Goal: Unclear

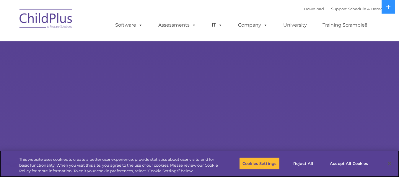
select select "MEDIUM"
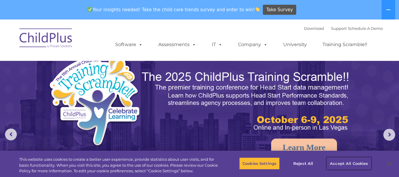
click at [353, 166] on button "Accept All Cookies" at bounding box center [349, 163] width 45 height 12
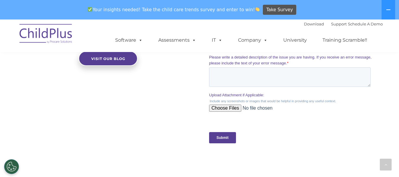
scroll to position [568, 0]
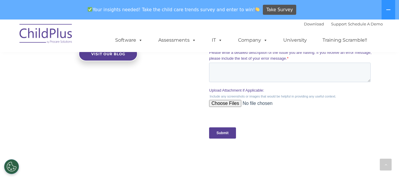
click at [54, 25] on img at bounding box center [46, 35] width 59 height 30
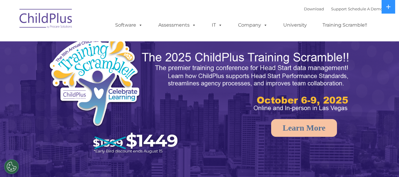
select select "MEDIUM"
